Goal: Task Accomplishment & Management: Complete application form

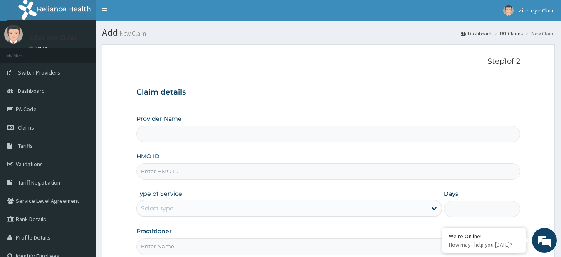
type input "Zitel Eye clinic"
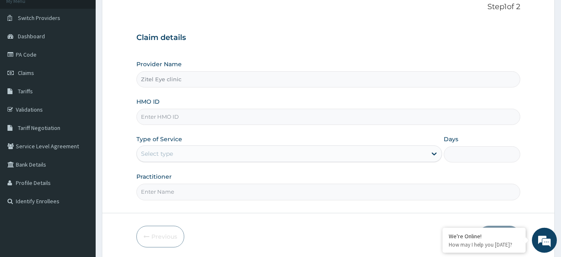
scroll to position [85, 0]
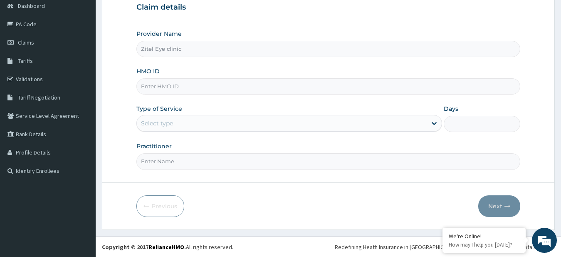
click at [201, 88] on input "HMO ID" at bounding box center [328, 86] width 384 height 16
type input "SOA/10173/A"
click at [238, 124] on div "Select type" at bounding box center [282, 122] width 290 height 13
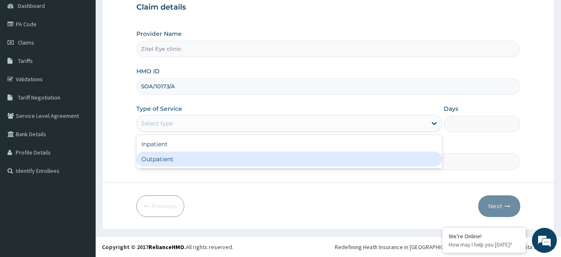
click at [222, 156] on div "Outpatient" at bounding box center [289, 158] width 306 height 15
type input "1"
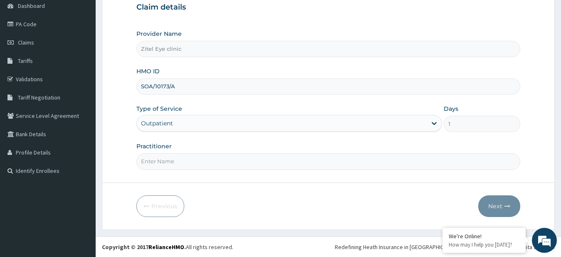
click at [200, 161] on input "Practitioner" at bounding box center [328, 161] width 384 height 16
type input "DR OLUCHI"
click at [191, 89] on input "SOA/10173/A" at bounding box center [328, 86] width 384 height 16
drag, startPoint x: 191, startPoint y: 97, endPoint x: 191, endPoint y: 109, distance: 12.1
click at [191, 99] on div "Provider Name Zitel Eye clinic HMO ID SOA/10173/A Type of Service Outpatient Da…" at bounding box center [328, 100] width 384 height 140
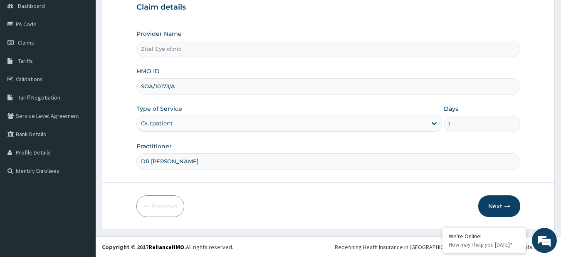
scroll to position [85, 0]
click at [492, 203] on button "Next" at bounding box center [499, 206] width 42 height 22
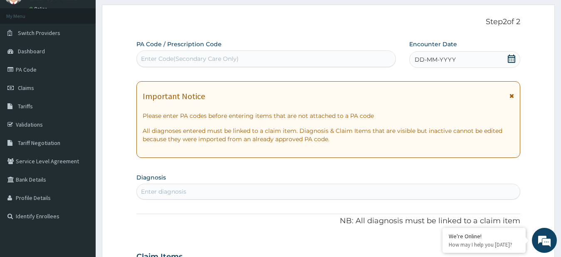
scroll to position [0, 0]
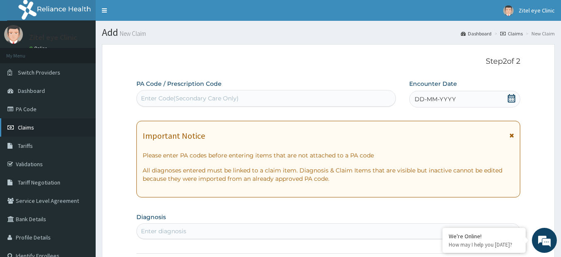
click at [48, 125] on link "Claims" at bounding box center [48, 127] width 96 height 18
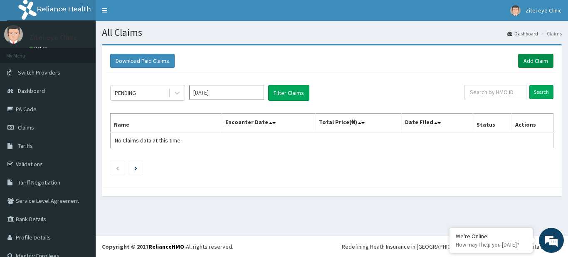
click at [522, 58] on link "Add Claim" at bounding box center [535, 61] width 35 height 14
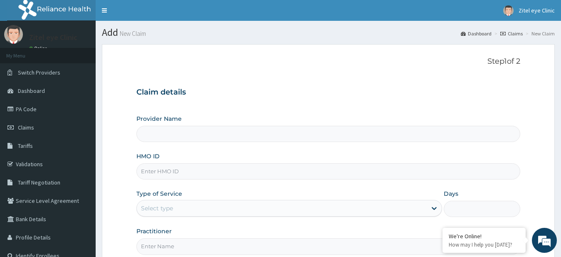
scroll to position [42, 0]
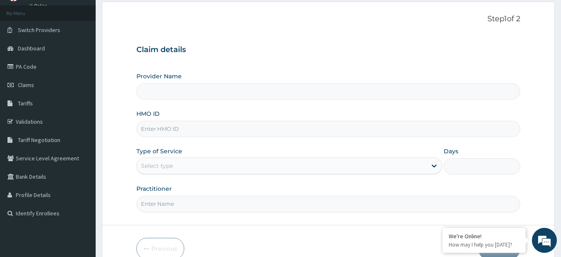
click at [202, 134] on input "HMO ID" at bounding box center [328, 129] width 384 height 16
type input "Zitel Eye clinic"
click at [155, 132] on input "SO" at bounding box center [328, 129] width 384 height 16
type input "SOA/10173/A"
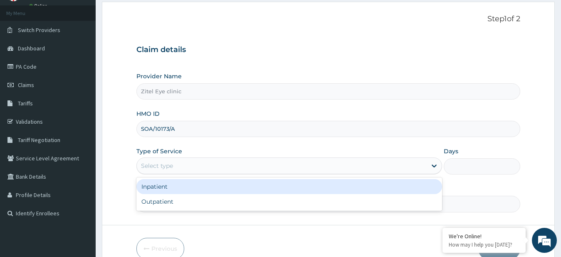
click at [216, 159] on div "Select type" at bounding box center [282, 165] width 290 height 13
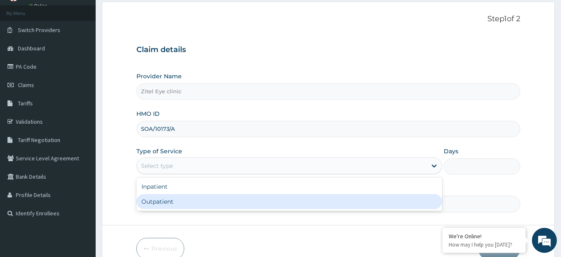
click at [192, 203] on div "Outpatient" at bounding box center [289, 201] width 306 height 15
type input "1"
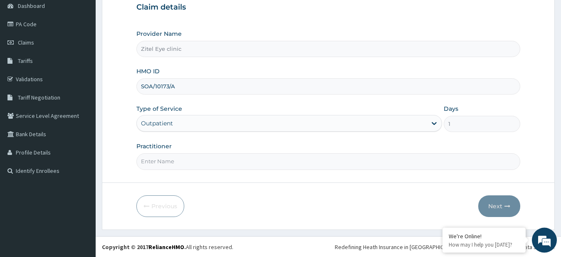
scroll to position [85, 0]
click at [211, 161] on input "Practitioner" at bounding box center [328, 161] width 384 height 16
type input "DR OLUCHI"
click at [496, 206] on button "Next" at bounding box center [499, 206] width 42 height 22
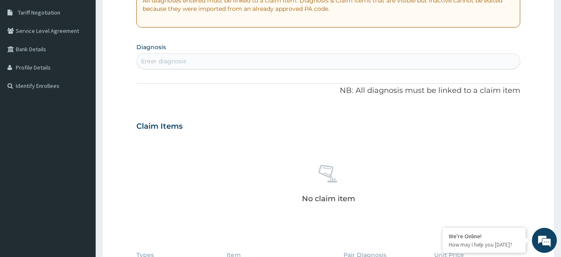
scroll to position [0, 0]
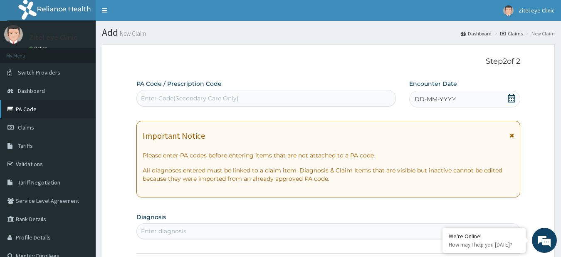
click at [28, 109] on link "PA Code" at bounding box center [48, 109] width 96 height 18
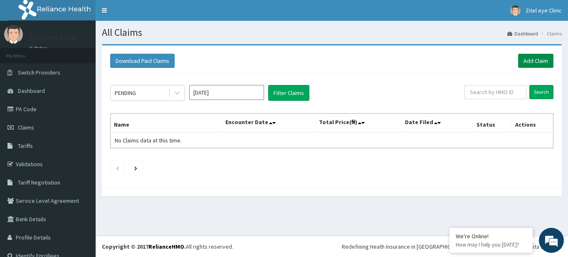
click at [519, 63] on link "Add Claim" at bounding box center [535, 61] width 35 height 14
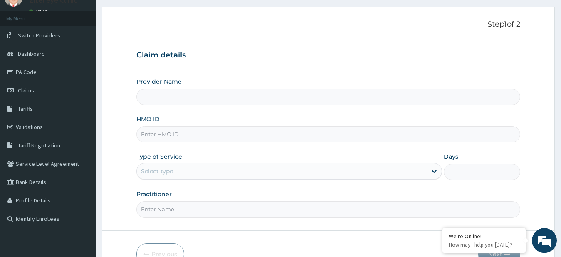
scroll to position [85, 0]
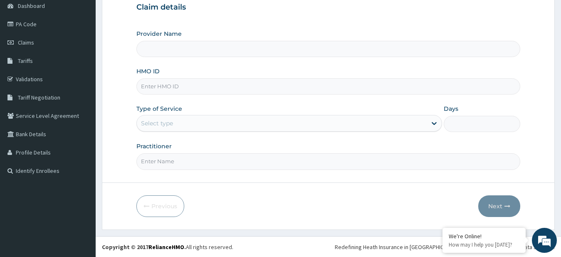
type input "Zitel Eye clinic"
click at [201, 89] on input "HMO ID" at bounding box center [328, 86] width 384 height 16
type input "SOA/10173/A"
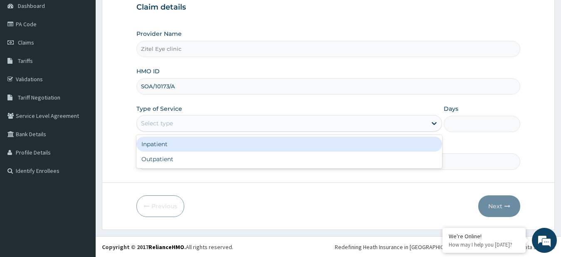
click at [230, 126] on div "Select type" at bounding box center [282, 122] width 290 height 13
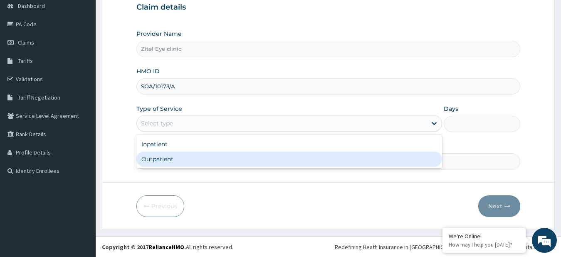
click at [217, 158] on div "Outpatient" at bounding box center [289, 158] width 306 height 15
type input "1"
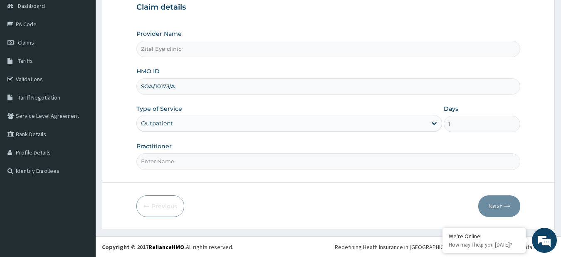
click at [226, 162] on input "Practitioner" at bounding box center [328, 161] width 384 height 16
type input "DR OLUCHI"
click at [498, 207] on button "Next" at bounding box center [499, 206] width 42 height 22
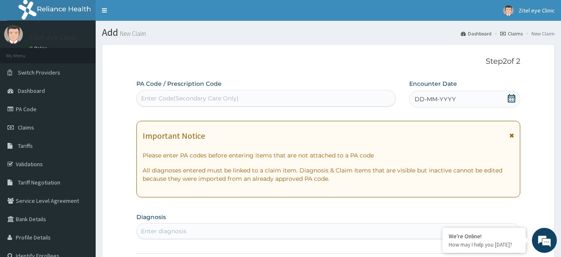
click at [273, 98] on div "Enter Code(Secondary Care Only)" at bounding box center [266, 98] width 259 height 13
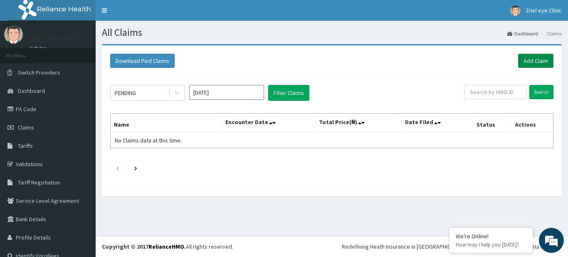
click at [530, 61] on link "Add Claim" at bounding box center [535, 61] width 35 height 14
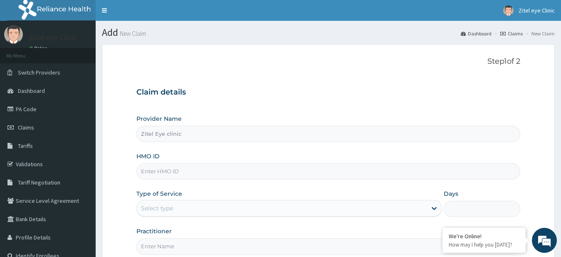
type input "Zitel Eye clinic"
click at [193, 171] on input "HMO ID" at bounding box center [328, 171] width 384 height 16
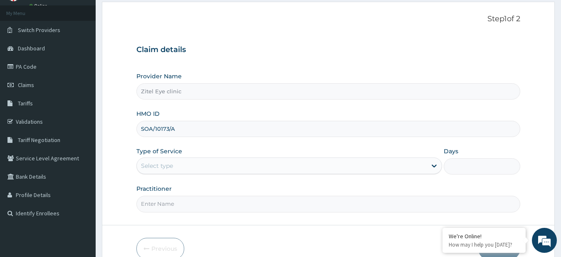
type input "SOA/10173/A"
click at [236, 161] on div "Select type" at bounding box center [282, 165] width 290 height 13
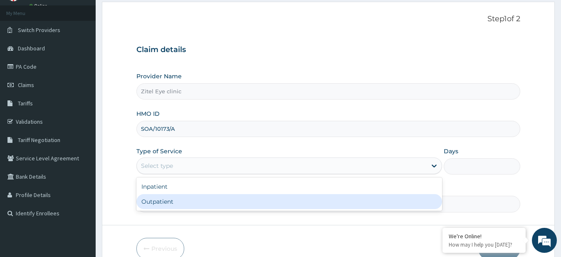
click at [216, 200] on div "Outpatient" at bounding box center [289, 201] width 306 height 15
type input "1"
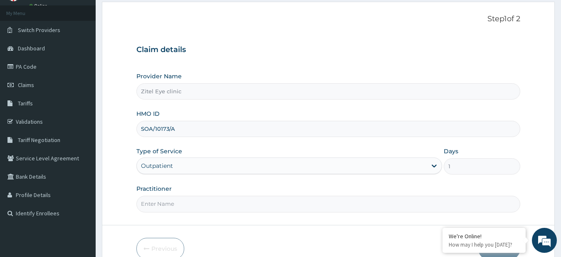
click at [222, 205] on input "Practitioner" at bounding box center [328, 204] width 384 height 16
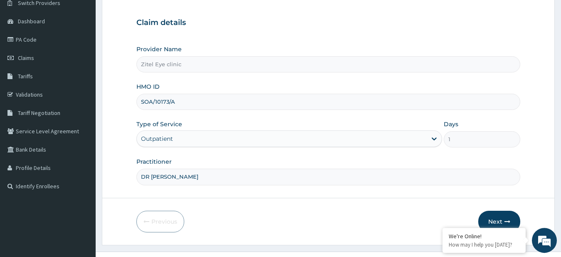
scroll to position [85, 0]
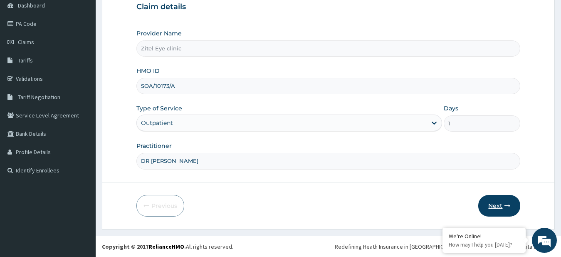
type input "DR OLUCHI"
click at [499, 206] on button "Next" at bounding box center [499, 206] width 42 height 22
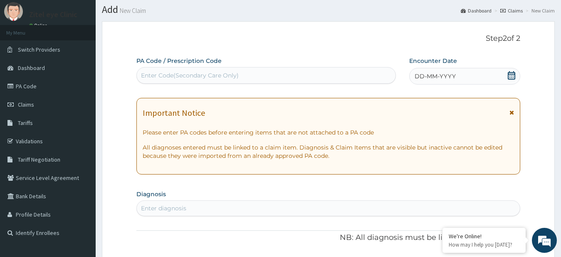
scroll to position [0, 0]
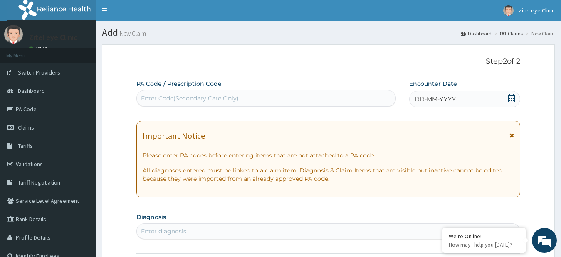
click at [479, 99] on div "DD-MM-YYYY" at bounding box center [464, 99] width 111 height 17
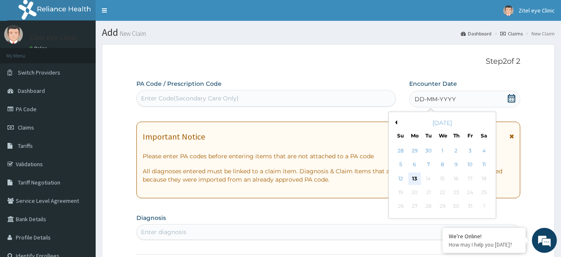
drag, startPoint x: 415, startPoint y: 177, endPoint x: 411, endPoint y: 176, distance: 4.2
click at [414, 177] on div "13" at bounding box center [414, 178] width 12 height 12
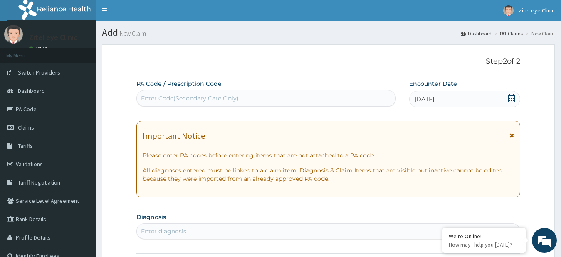
click at [299, 97] on div "Enter Code(Secondary Care Only)" at bounding box center [266, 98] width 259 height 13
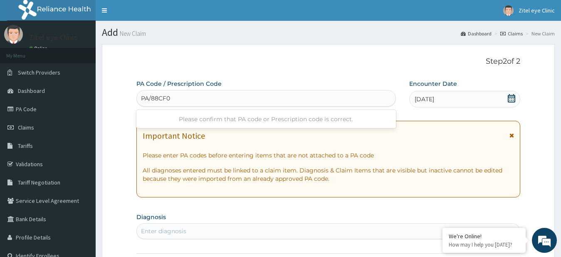
type input "PA/88CF0D"
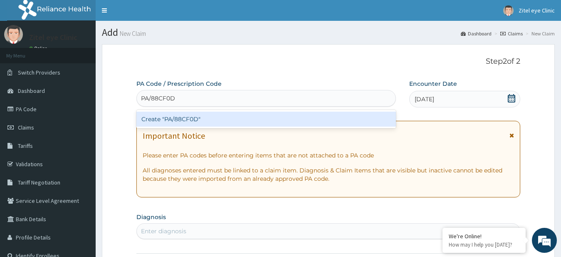
click at [265, 123] on div "Create "PA/88CF0D"" at bounding box center [266, 118] width 260 height 15
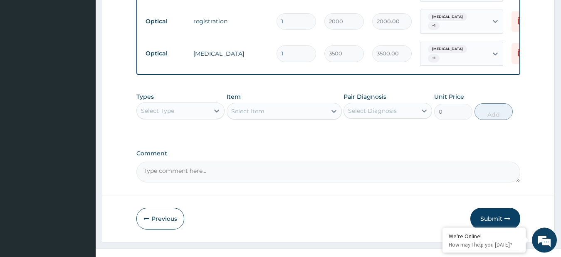
scroll to position [526, 0]
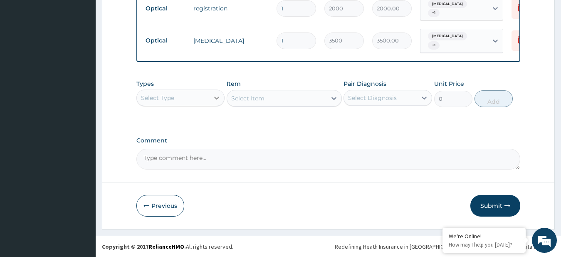
click at [216, 100] on icon at bounding box center [217, 98] width 8 height 8
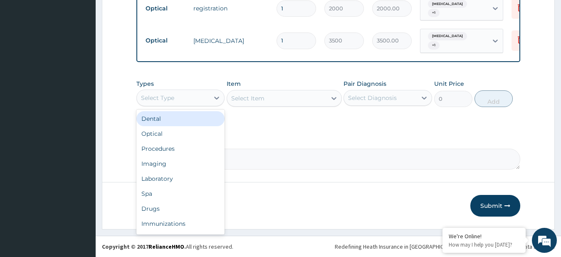
click at [354, 146] on div "Comment" at bounding box center [328, 153] width 384 height 32
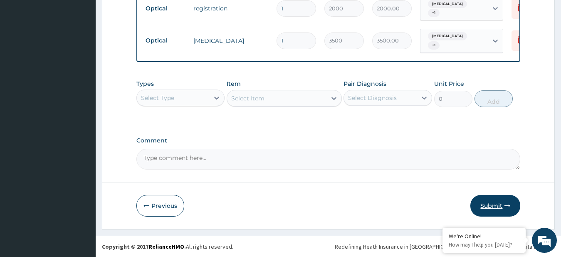
click at [483, 202] on button "Submit" at bounding box center [495, 206] width 50 height 22
